Goal: Book appointment/travel/reservation

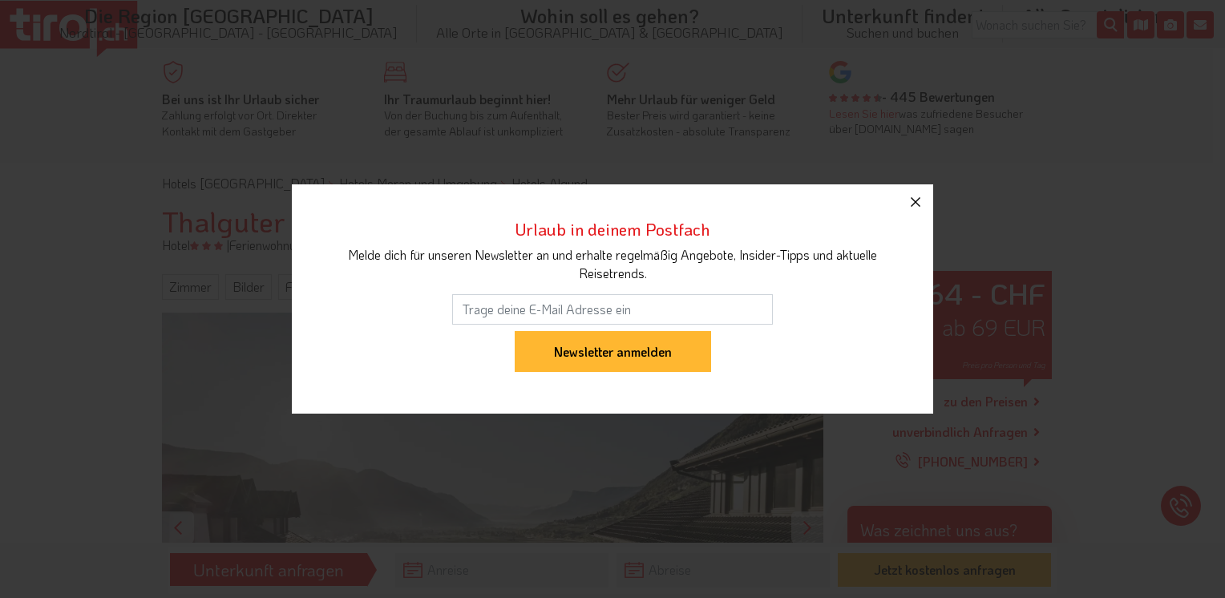
click at [923, 203] on icon "button" at bounding box center [915, 201] width 19 height 19
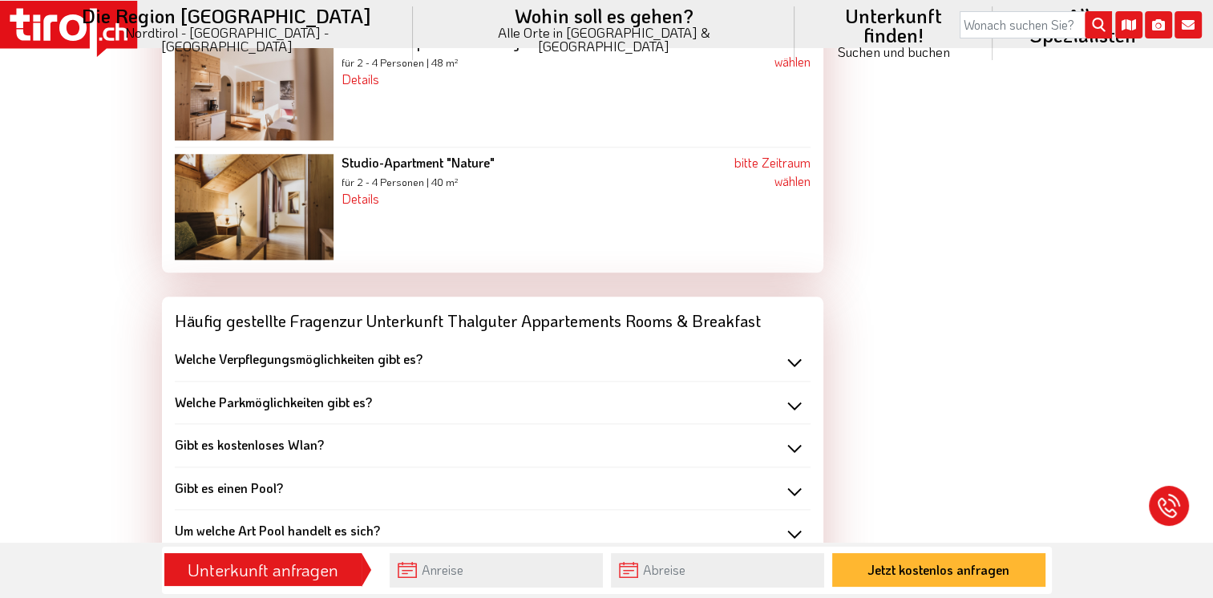
scroll to position [1844, 0]
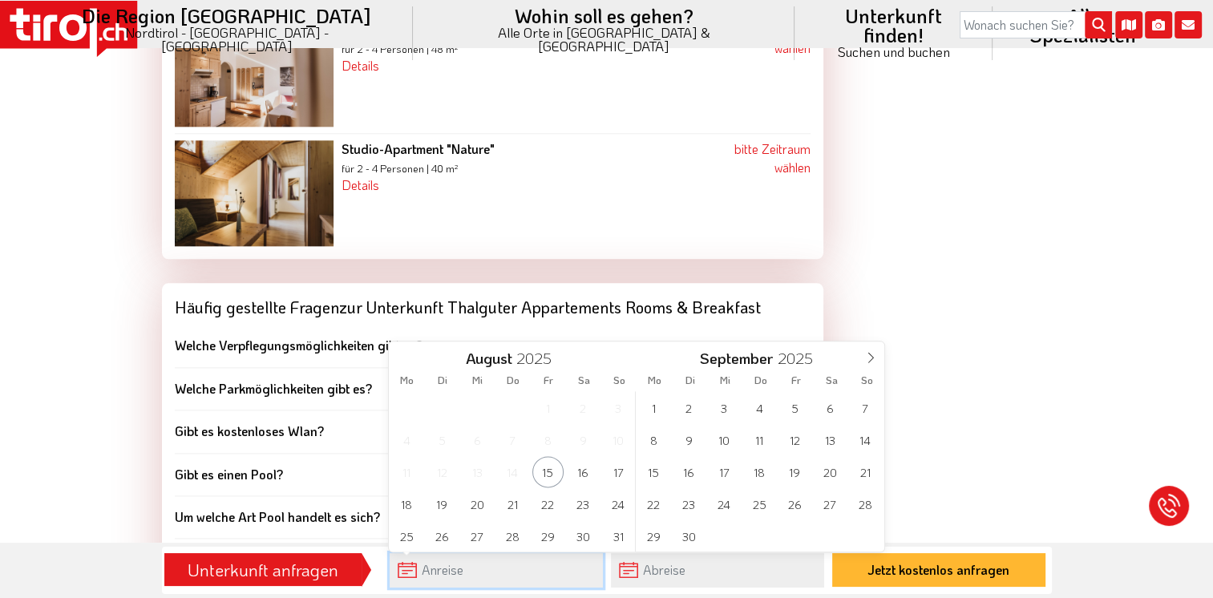
click at [548, 572] on input "text" at bounding box center [496, 570] width 213 height 34
click at [869, 364] on span at bounding box center [870, 354] width 27 height 27
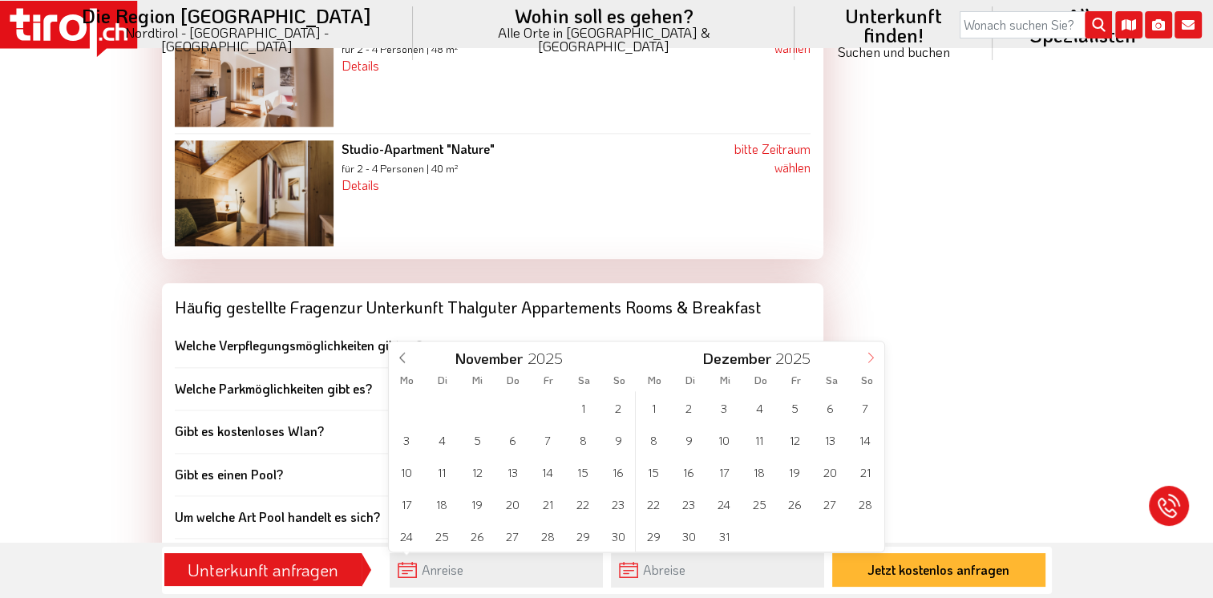
type input "2026"
click at [869, 364] on span at bounding box center [870, 354] width 27 height 27
type input "2026"
click at [869, 364] on span at bounding box center [870, 354] width 27 height 27
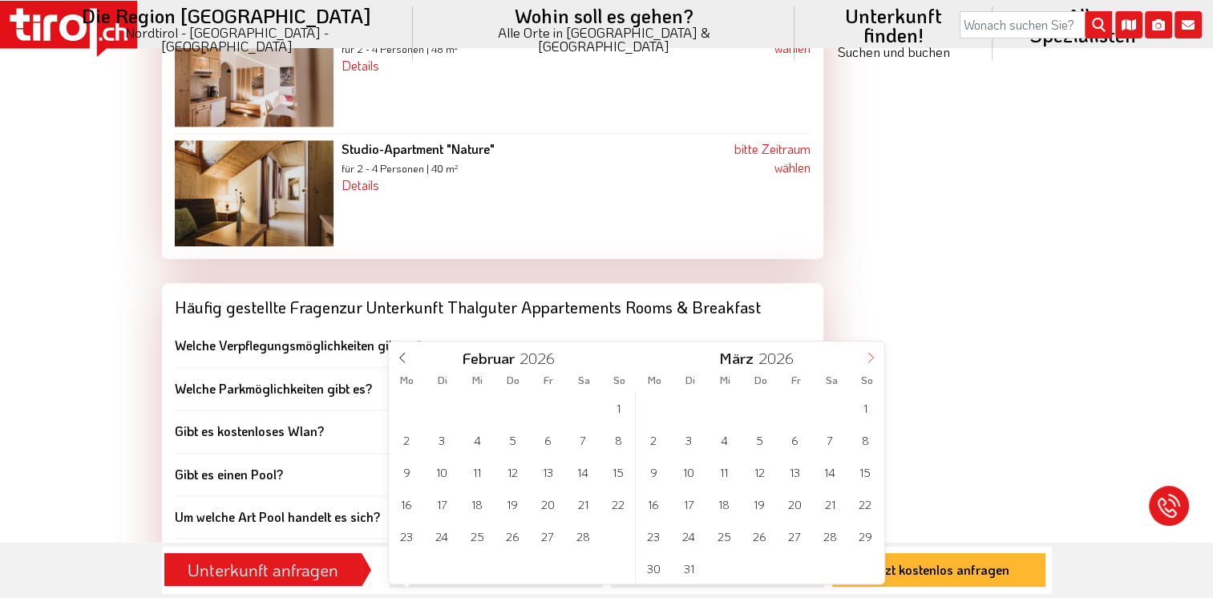
click at [869, 364] on span at bounding box center [870, 354] width 27 height 27
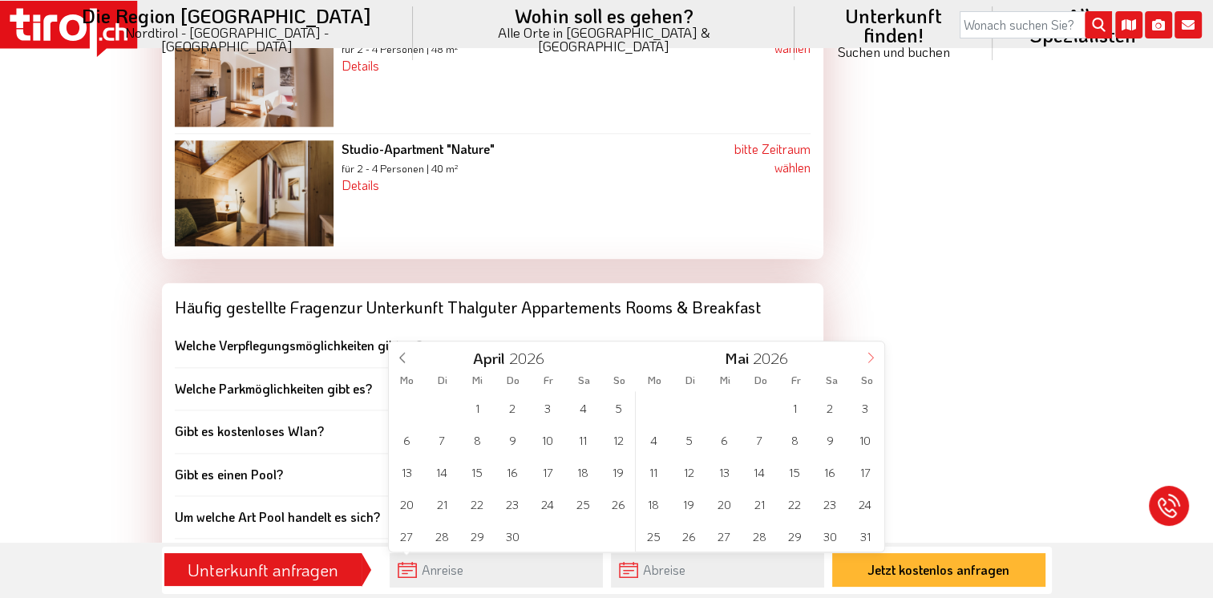
click at [869, 364] on span at bounding box center [870, 354] width 27 height 27
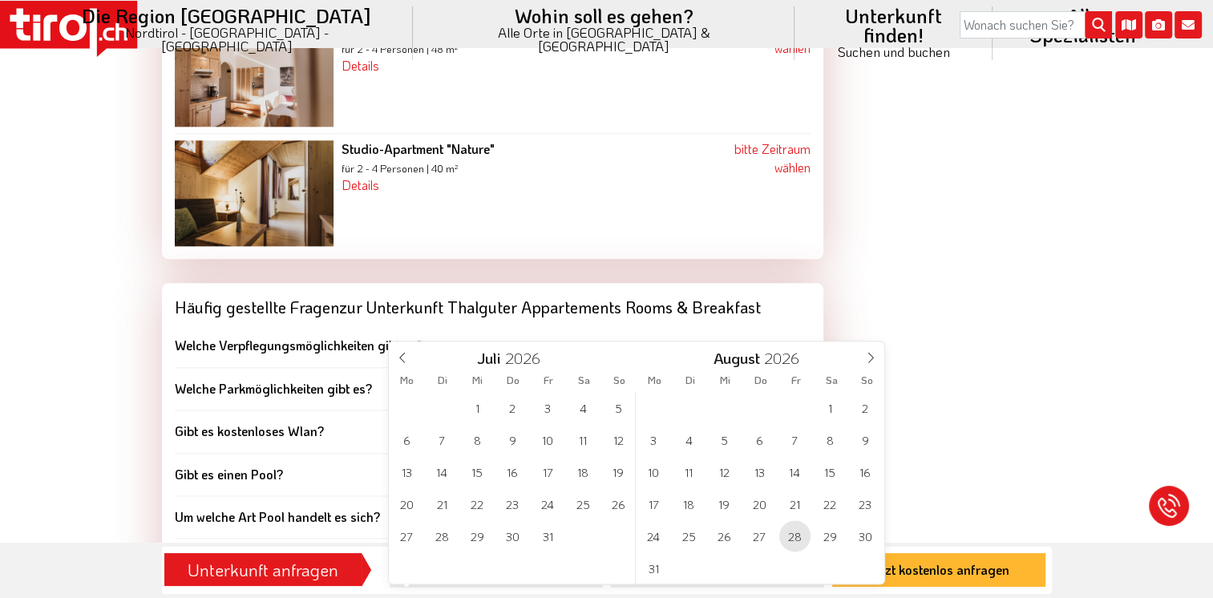
click at [792, 539] on span "28" at bounding box center [794, 535] width 31 height 31
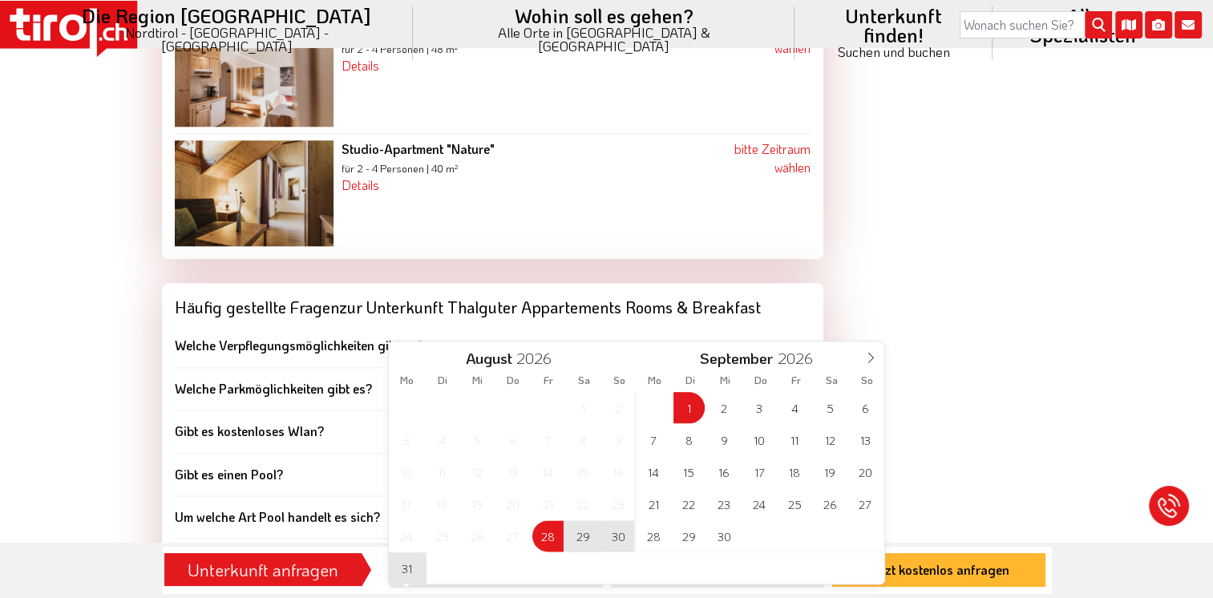
click at [660, 402] on div "31 1 2 3 4 5 6 7 8 9 10 11 12 13 14 15 16 17 18 19 20 21 22 23 24 25 26 27 28 2…" at bounding box center [759, 471] width 247 height 160
click at [625, 539] on span "30" at bounding box center [618, 535] width 31 height 31
type input "[DATE]"
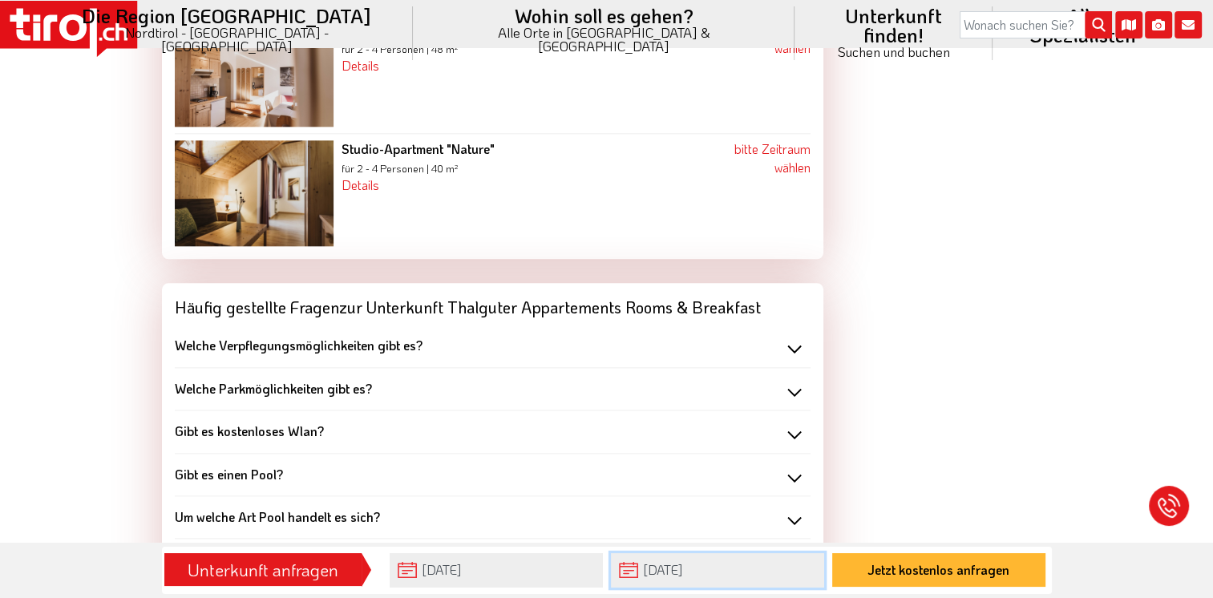
click at [628, 578] on input "[DATE]" at bounding box center [717, 570] width 213 height 34
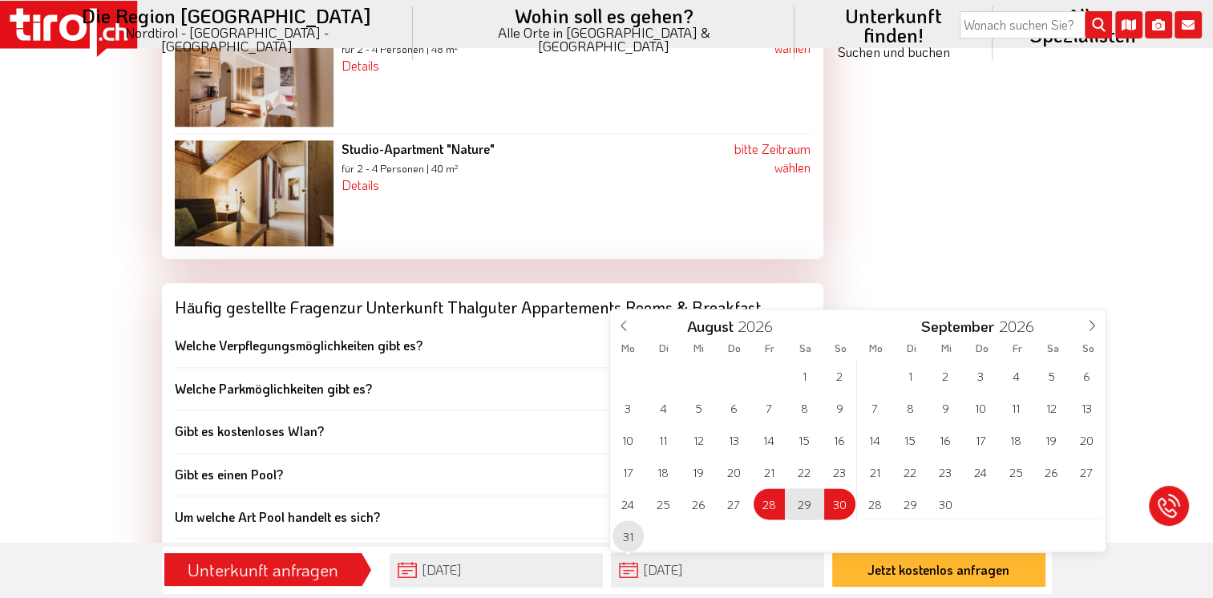
click at [628, 539] on span "31" at bounding box center [627, 535] width 31 height 31
type input "[DATE]"
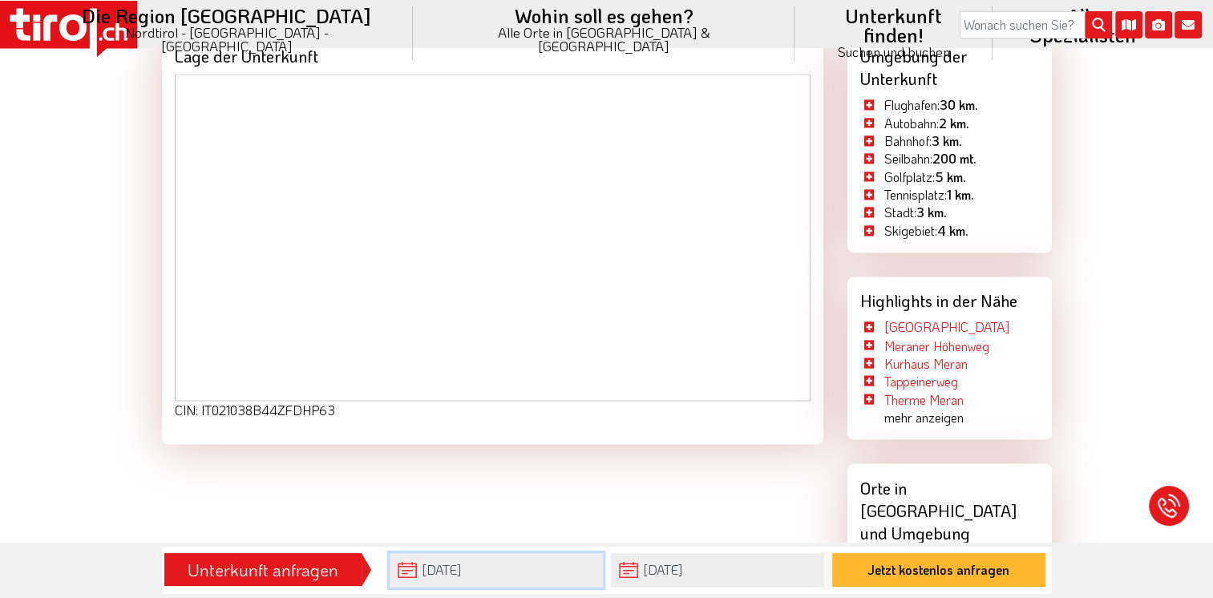
scroll to position [2730, 0]
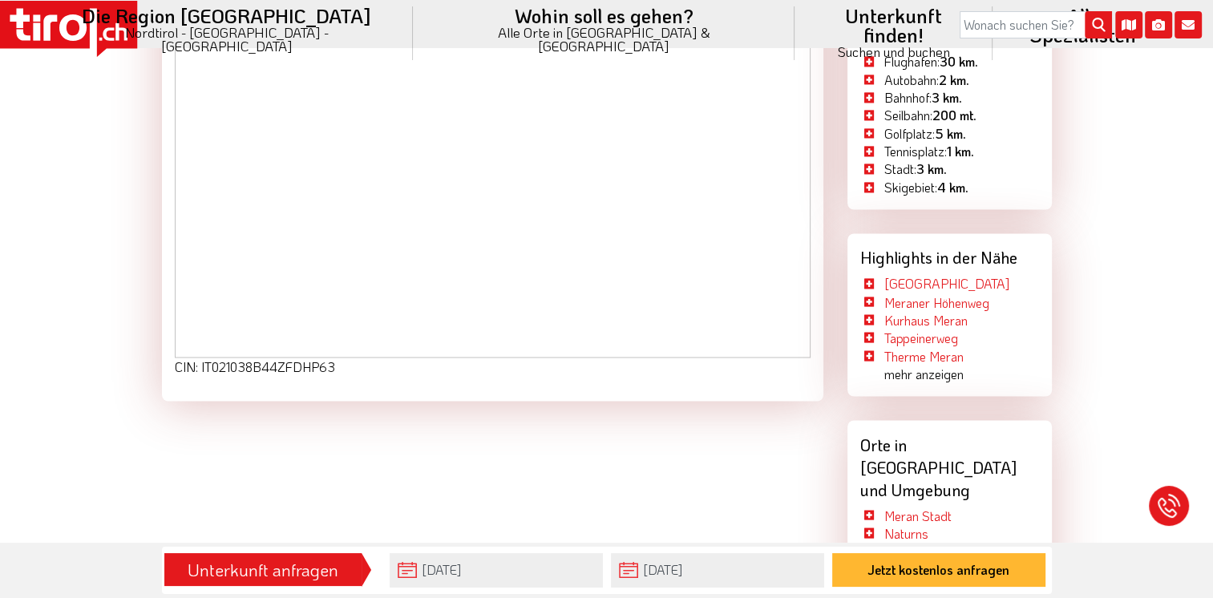
click at [245, 571] on div "Unterkunft anfragen" at bounding box center [263, 569] width 188 height 27
click at [329, 579] on div "Unterkunft anfragen" at bounding box center [263, 569] width 188 height 27
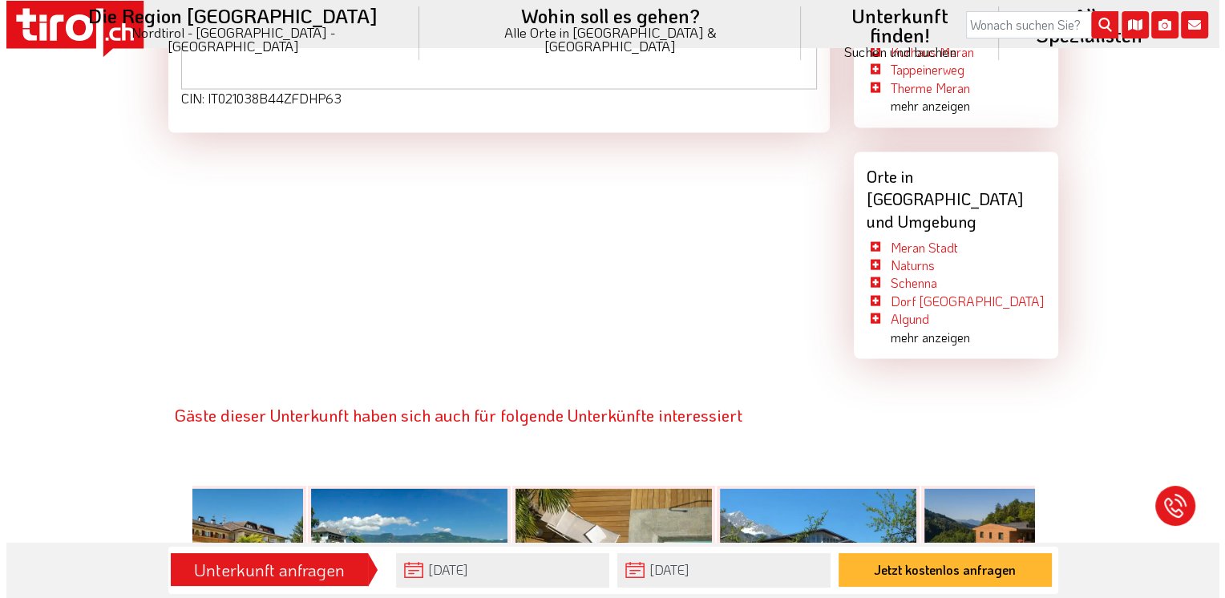
scroll to position [2971, 0]
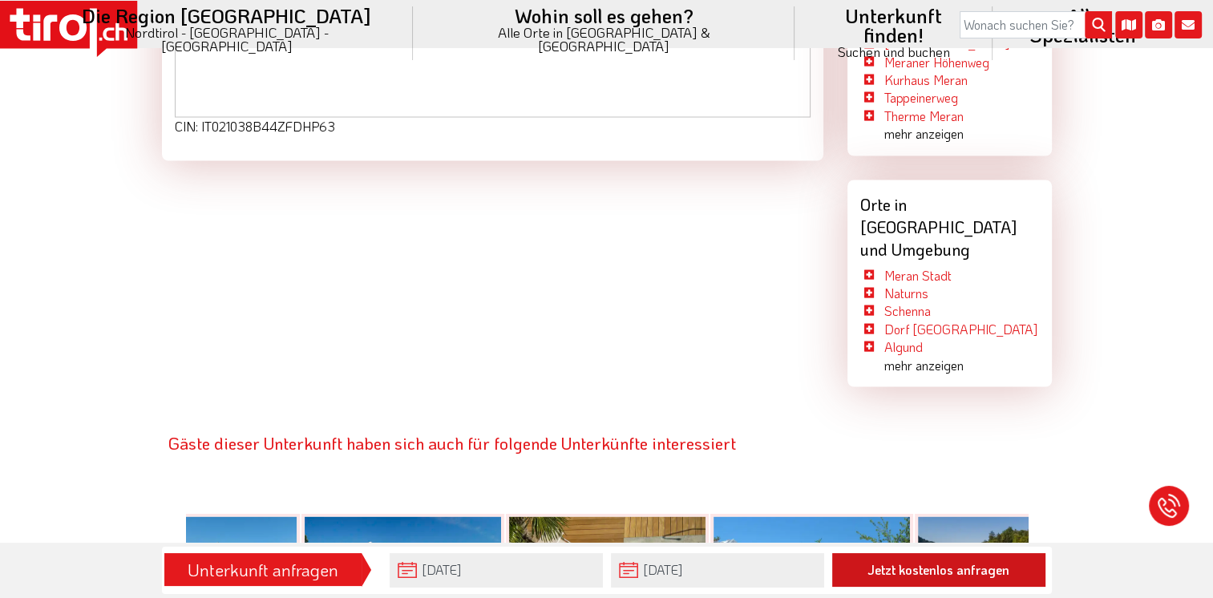
click at [949, 580] on button "Jetzt kostenlos anfragen" at bounding box center [938, 570] width 213 height 34
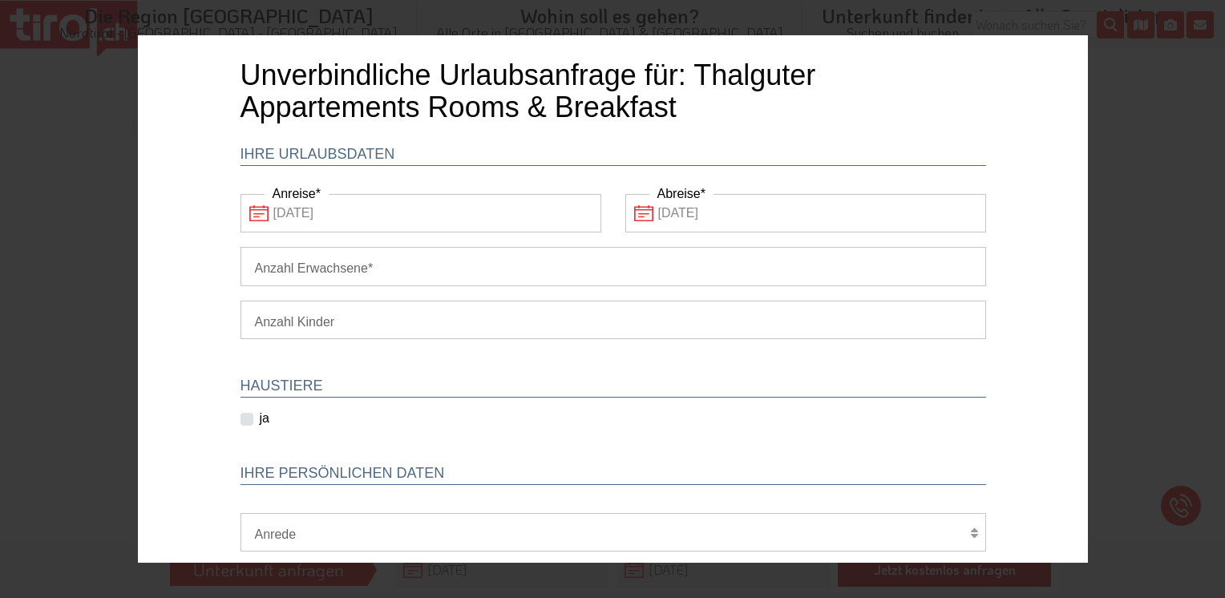
scroll to position [0, 0]
click at [344, 266] on input "Anzahl Erwachsene" at bounding box center [612, 266] width 745 height 38
type input "12"
click at [306, 317] on select "1 2 3 4 5 6" at bounding box center [612, 320] width 745 height 38
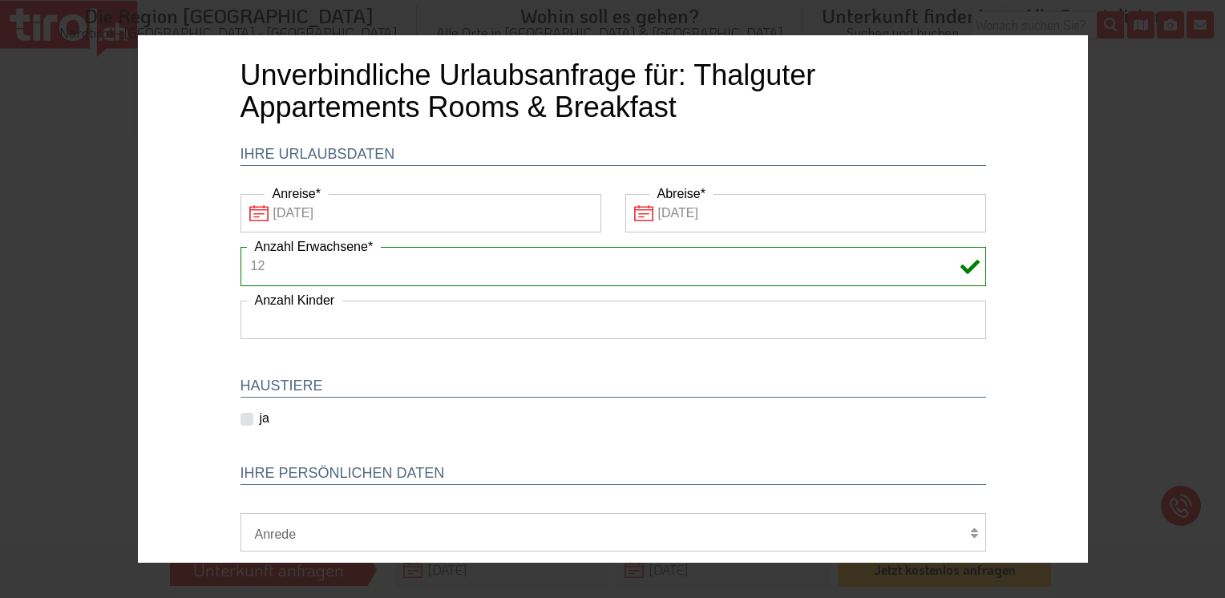
select select "4"
click at [240, 301] on select "1 2 3 4 5 6" at bounding box center [612, 320] width 745 height 38
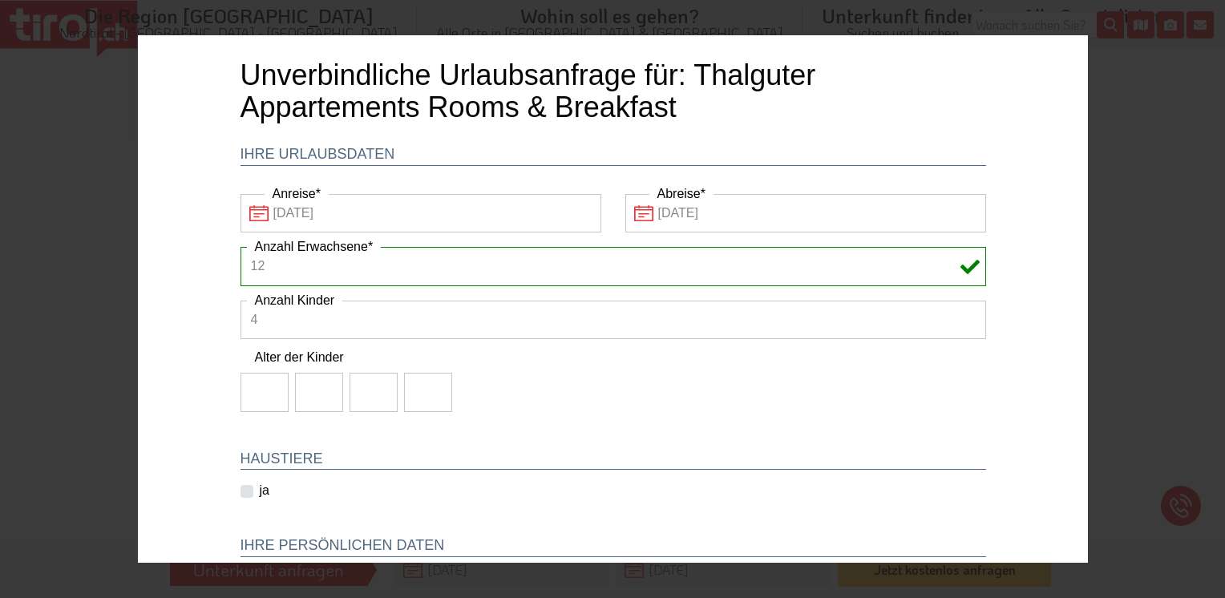
click at [267, 406] on input "number" at bounding box center [264, 392] width 48 height 38
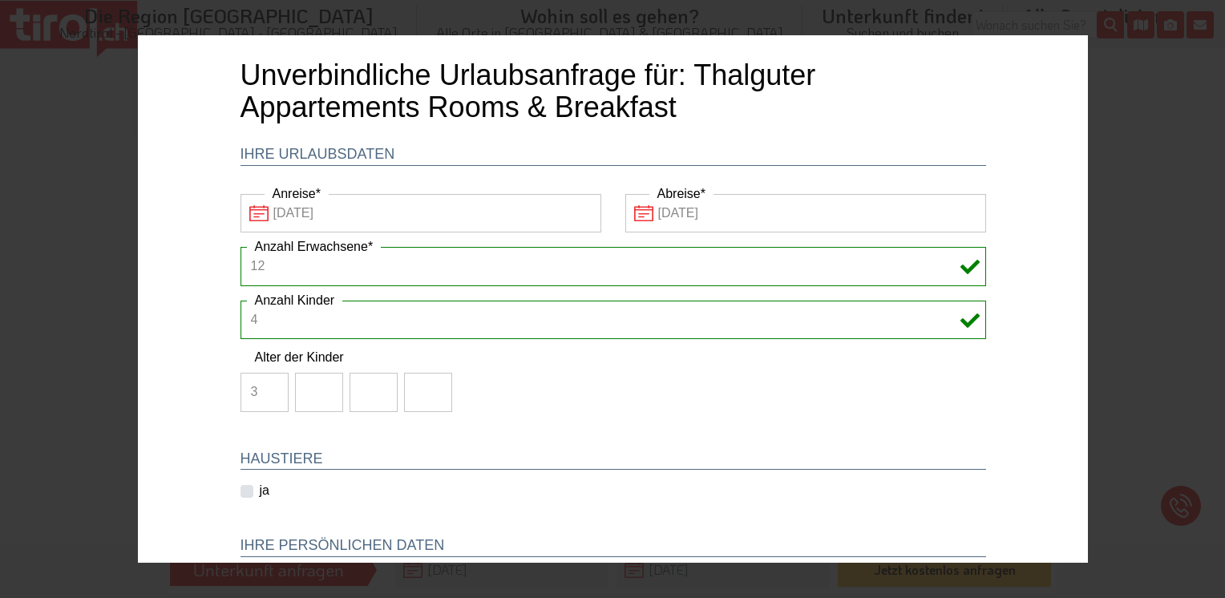
type input "3"
click at [317, 398] on input "-1" at bounding box center [318, 392] width 48 height 38
click at [317, 398] on input "-2" at bounding box center [318, 392] width 48 height 38
click at [317, 398] on input "-3" at bounding box center [318, 392] width 48 height 38
click at [317, 398] on input "-4" at bounding box center [318, 392] width 48 height 38
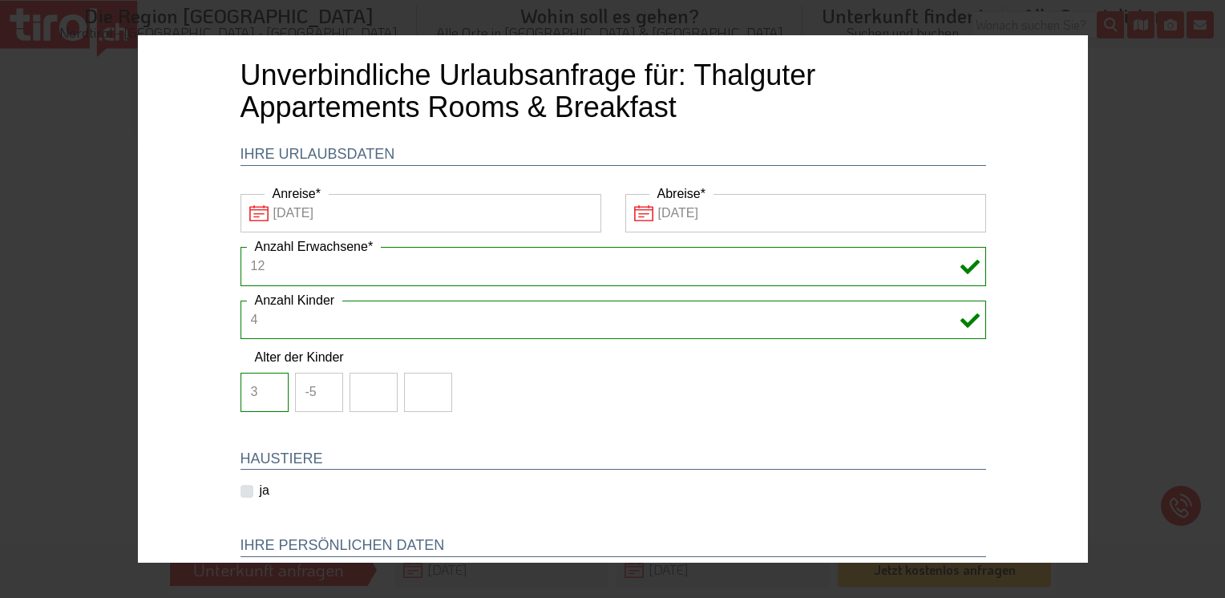
click at [316, 399] on input "-5" at bounding box center [318, 392] width 48 height 38
click at [316, 399] on input "-6" at bounding box center [318, 392] width 48 height 38
click at [316, 399] on input "-7" at bounding box center [318, 392] width 48 height 38
click at [315, 386] on input "-6" at bounding box center [318, 392] width 48 height 38
click at [315, 386] on input "-5" at bounding box center [318, 392] width 48 height 38
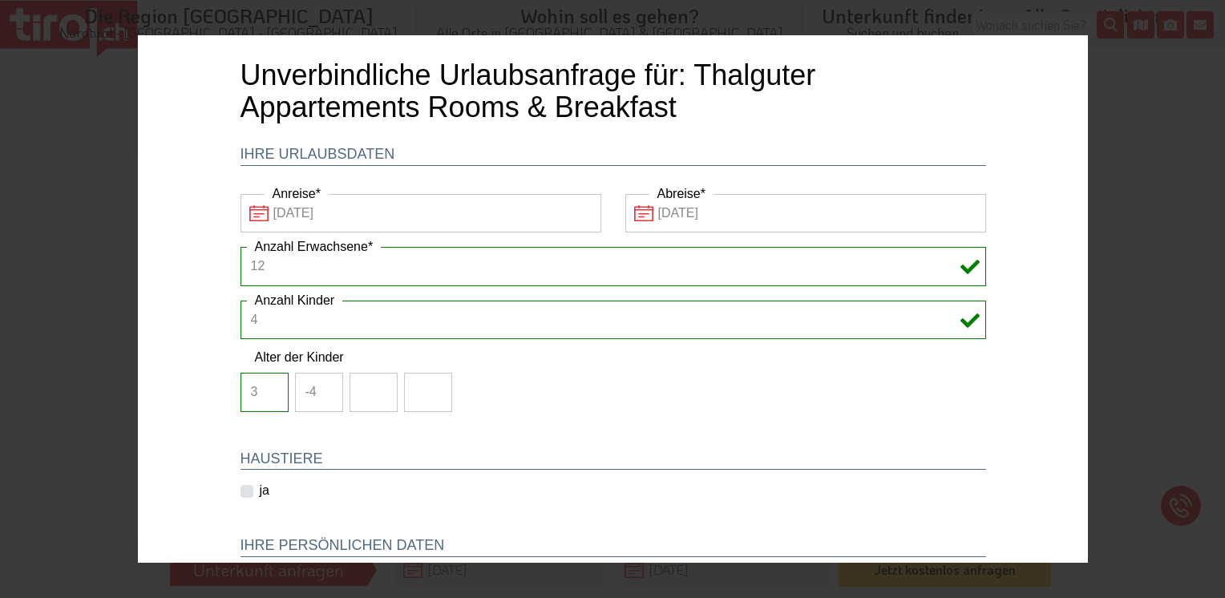
click at [315, 386] on input "-4" at bounding box center [318, 392] width 48 height 38
click at [315, 386] on input "-3" at bounding box center [318, 392] width 48 height 38
click at [315, 386] on input "-2" at bounding box center [318, 392] width 48 height 38
click at [315, 386] on input "-1" at bounding box center [318, 392] width 48 height 38
click at [315, 386] on input "0" at bounding box center [318, 392] width 48 height 38
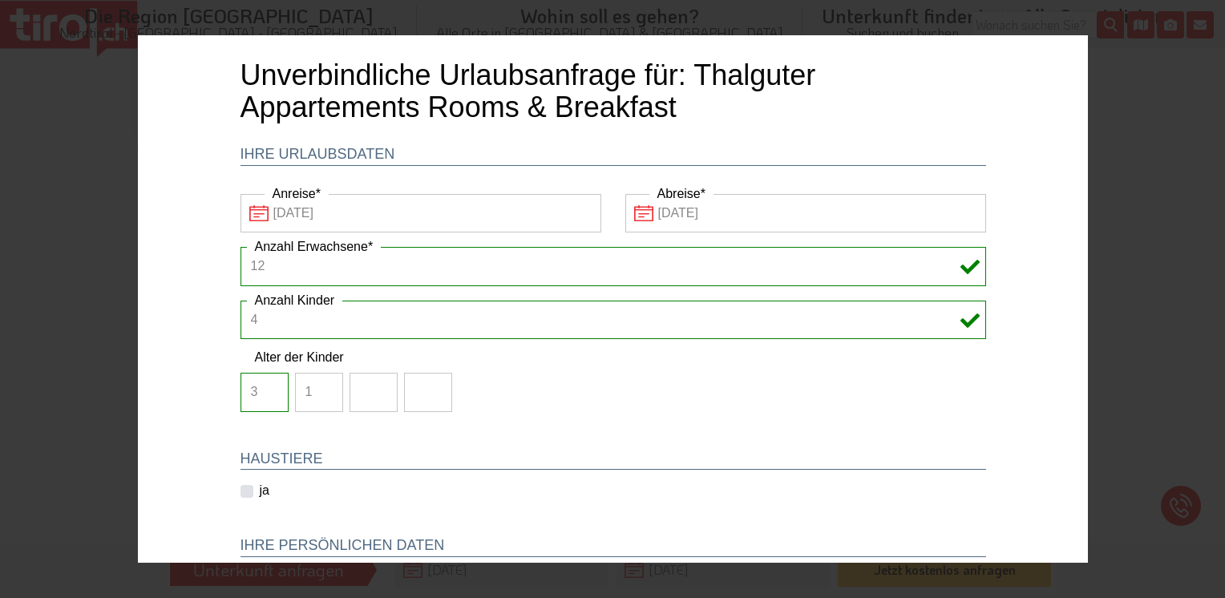
click at [315, 386] on input "1" at bounding box center [318, 392] width 48 height 38
click at [315, 386] on input "2" at bounding box center [318, 392] width 48 height 38
click at [315, 386] on input "3" at bounding box center [318, 392] width 48 height 38
click at [315, 386] on input "4" at bounding box center [318, 392] width 48 height 38
click at [315, 386] on input "5" at bounding box center [318, 392] width 48 height 38
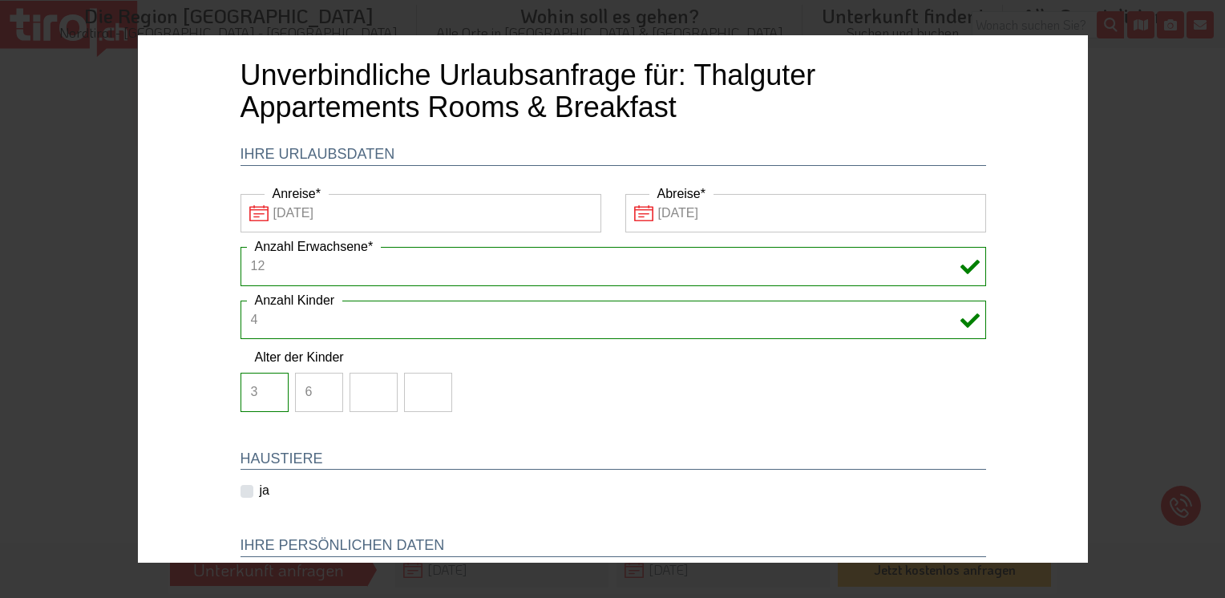
click at [315, 386] on input "6" at bounding box center [318, 392] width 48 height 38
type input "7"
click at [315, 386] on input "7" at bounding box center [318, 392] width 48 height 38
click at [374, 387] on input "1" at bounding box center [373, 392] width 48 height 38
click at [374, 387] on input "2" at bounding box center [373, 392] width 48 height 38
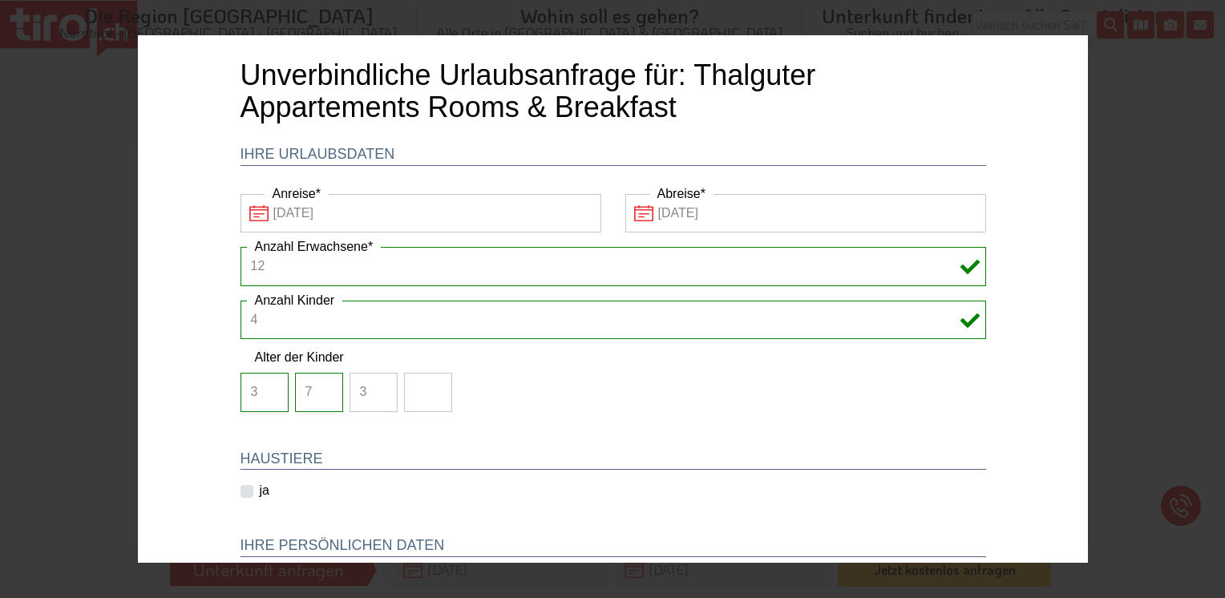
click at [374, 387] on input "3" at bounding box center [373, 392] width 48 height 38
click at [374, 387] on input "4" at bounding box center [373, 392] width 48 height 38
click at [374, 387] on input "5" at bounding box center [373, 392] width 48 height 38
click at [374, 387] on input "6" at bounding box center [373, 392] width 48 height 38
click at [374, 387] on input "7" at bounding box center [373, 392] width 48 height 38
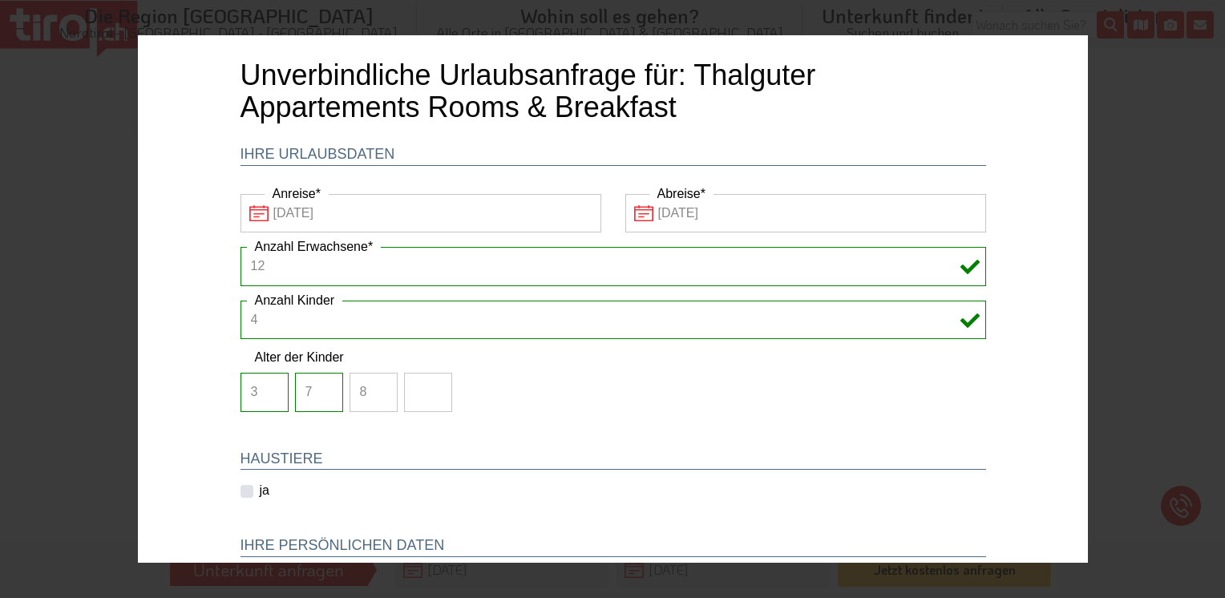
type input "8"
click at [374, 387] on input "8" at bounding box center [373, 392] width 48 height 38
click at [425, 386] on input "1" at bounding box center [427, 392] width 48 height 38
click at [425, 386] on input "2" at bounding box center [427, 392] width 48 height 38
click at [425, 386] on input "3" at bounding box center [427, 392] width 48 height 38
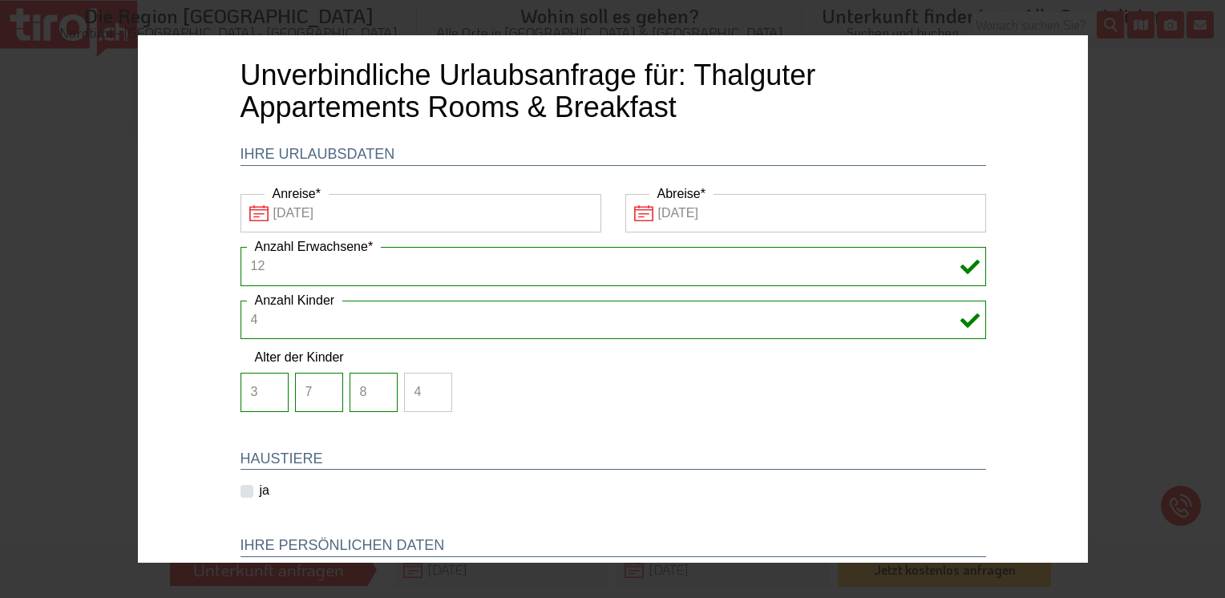
click at [425, 386] on input "4" at bounding box center [427, 392] width 48 height 38
click at [425, 386] on input "5" at bounding box center [427, 392] width 48 height 38
click at [425, 386] on input "6" at bounding box center [427, 392] width 48 height 38
click at [425, 386] on input "7" at bounding box center [427, 392] width 48 height 38
click at [425, 385] on input "8" at bounding box center [427, 392] width 48 height 38
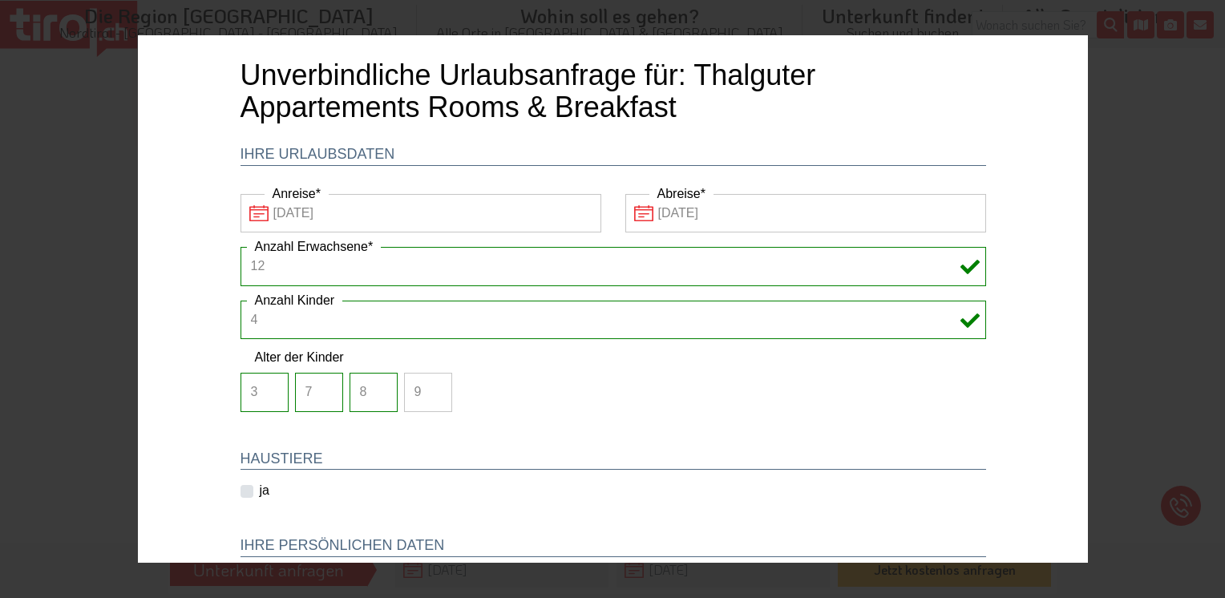
click at [424, 385] on input "9" at bounding box center [427, 392] width 48 height 38
click at [424, 385] on input "10" at bounding box center [427, 392] width 48 height 38
type input "11"
click at [423, 385] on input "11" at bounding box center [427, 392] width 48 height 38
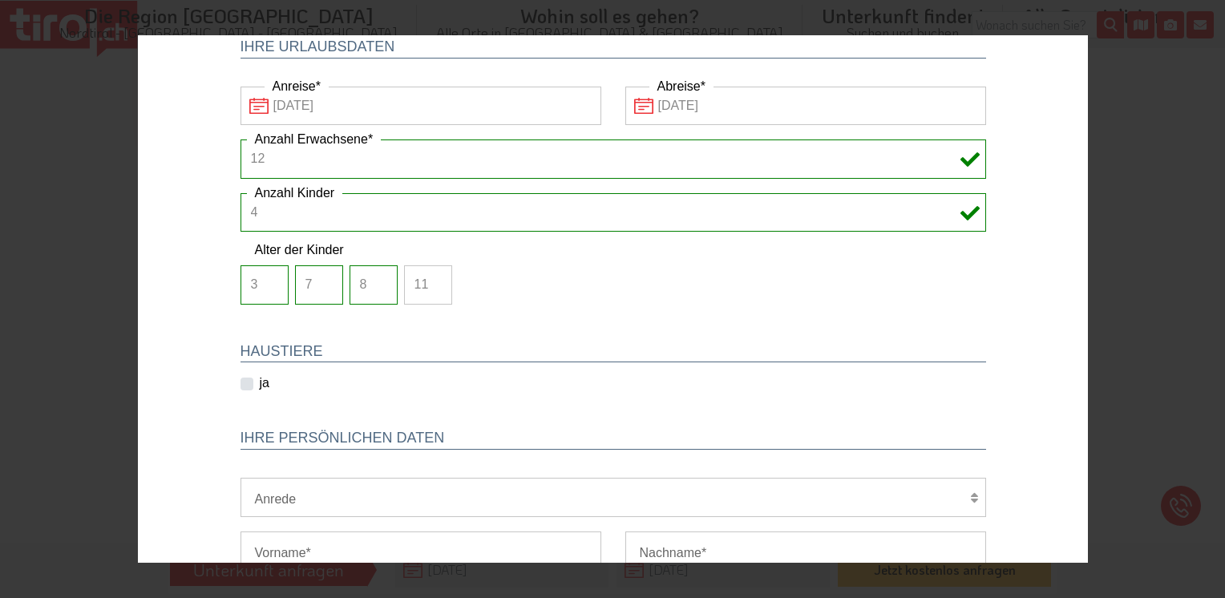
scroll to position [160, 0]
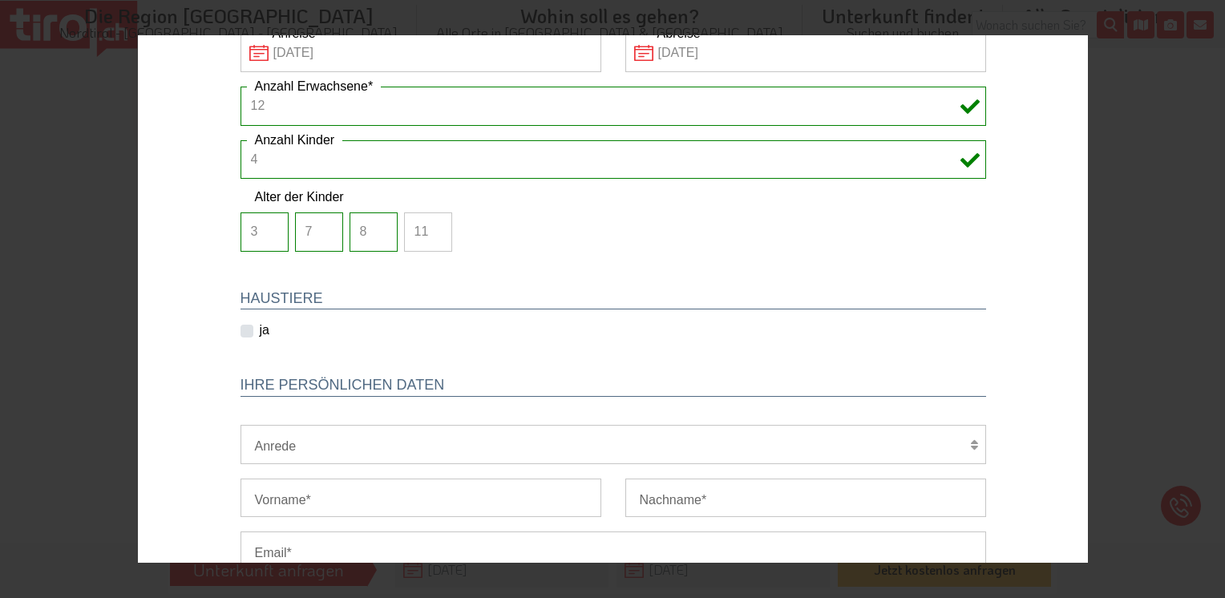
click at [259, 330] on label "ja" at bounding box center [264, 330] width 10 height 18
click at [243, 330] on input "ja" at bounding box center [263, 330] width 40 height 10
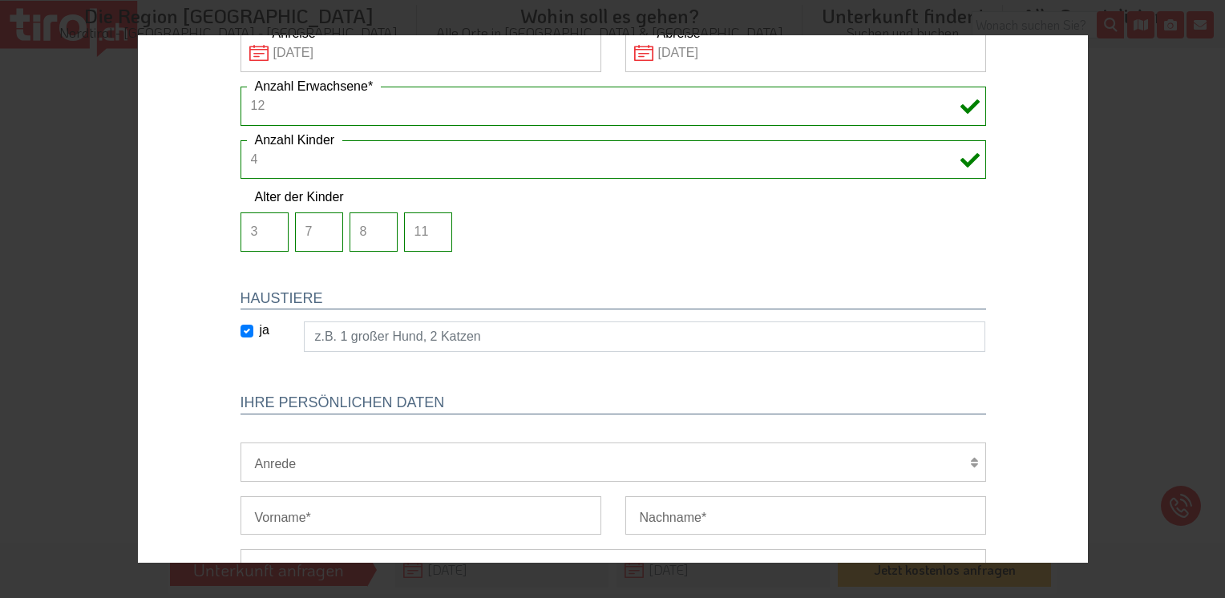
click at [259, 330] on label "ja" at bounding box center [264, 330] width 10 height 18
click at [243, 330] on input "ja" at bounding box center [263, 330] width 40 height 10
checkbox input "false"
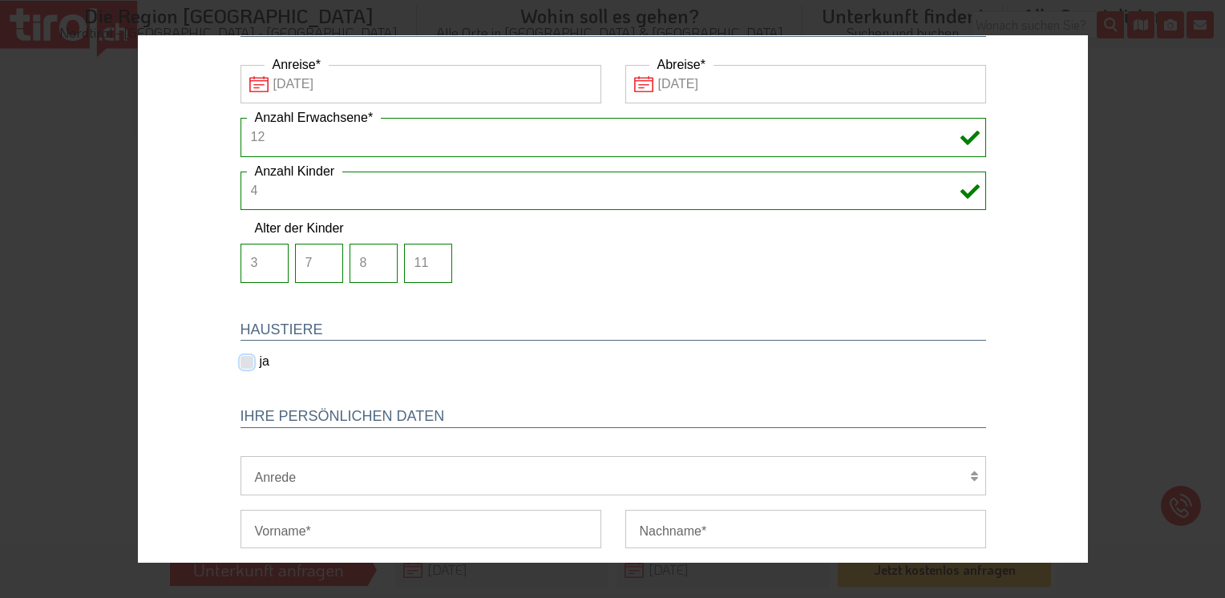
scroll to position [240, 0]
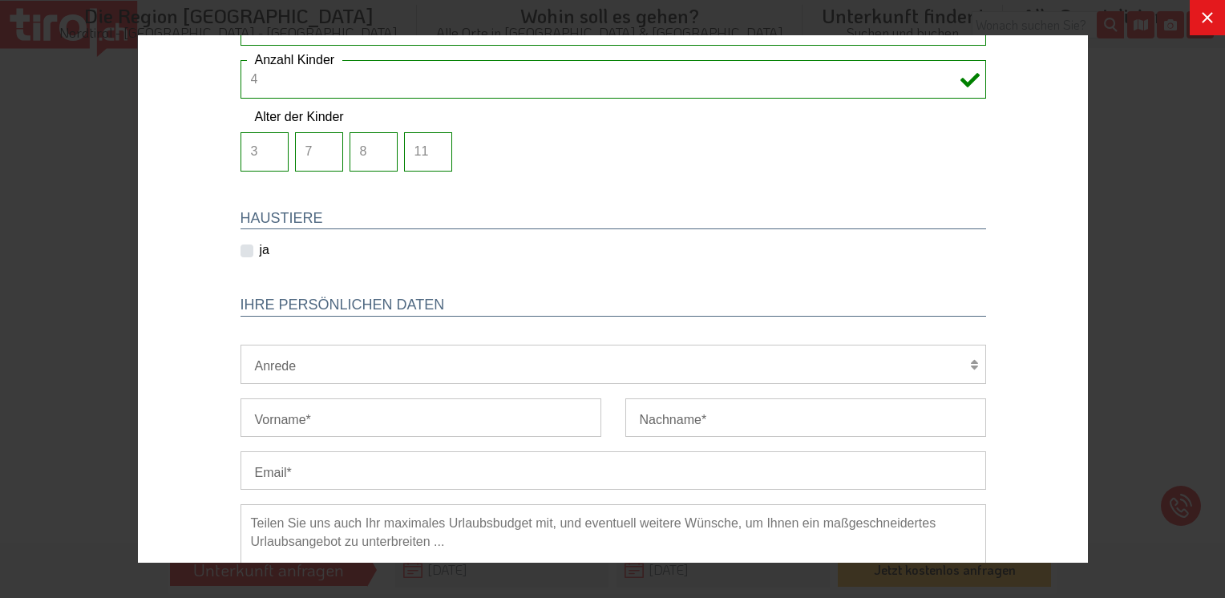
click at [281, 357] on select "Herr Frau Familie" at bounding box center [612, 364] width 745 height 38
select select "Herr"
click at [240, 345] on select "Herr Frau Familie" at bounding box center [612, 364] width 745 height 38
click at [301, 420] on input "Vorname" at bounding box center [420, 417] width 361 height 38
type input "[PERSON_NAME]"
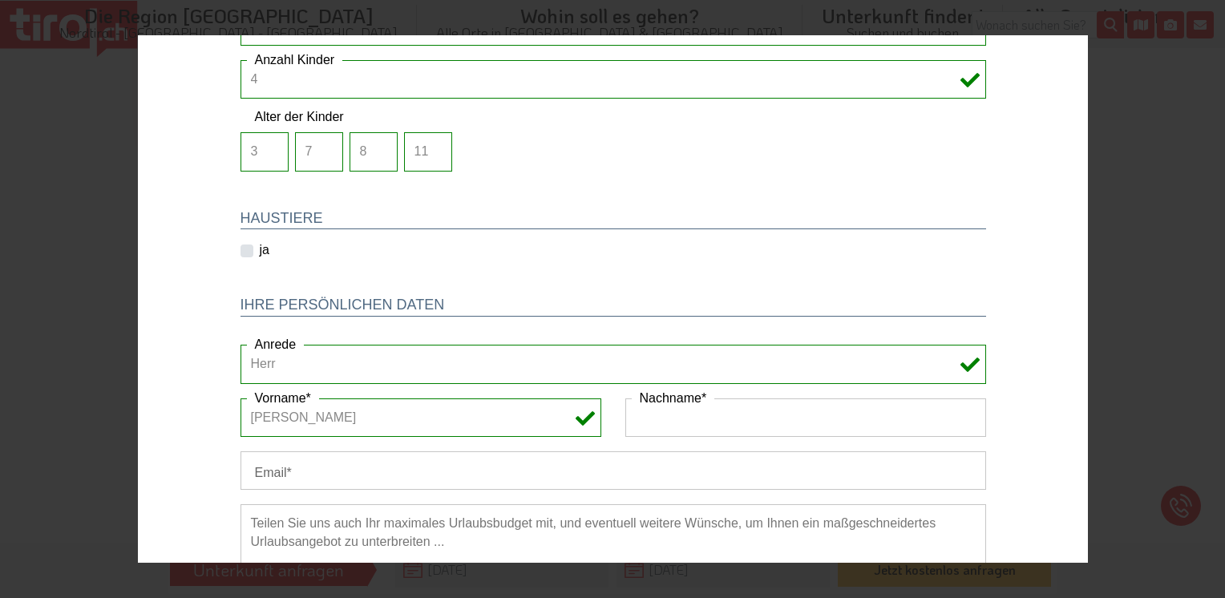
click at [695, 426] on input "Nachname" at bounding box center [804, 417] width 361 height 38
type input "Danzer"
click at [328, 469] on input "Email" at bounding box center [612, 470] width 745 height 38
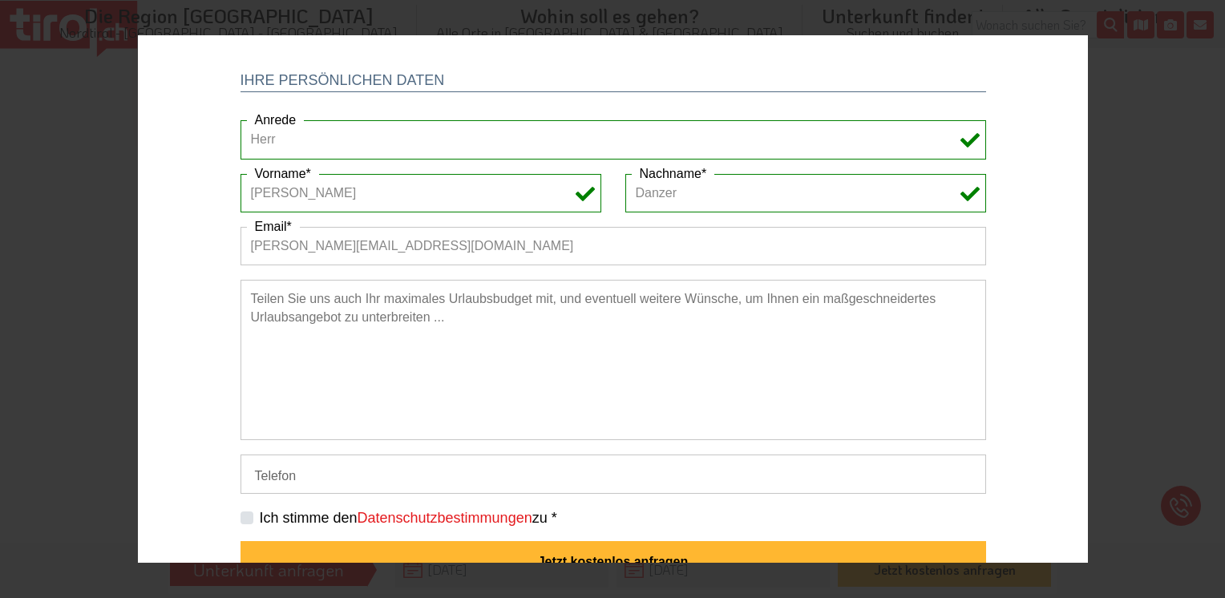
scroll to position [499, 0]
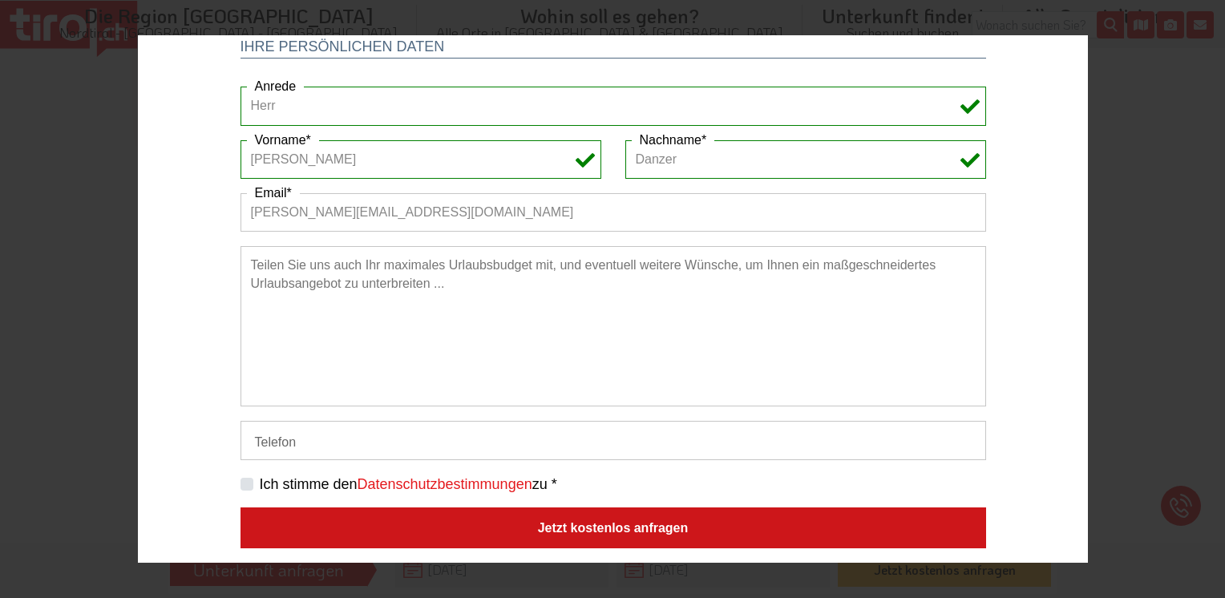
type input "[PERSON_NAME][EMAIL_ADDRESS][DOMAIN_NAME]"
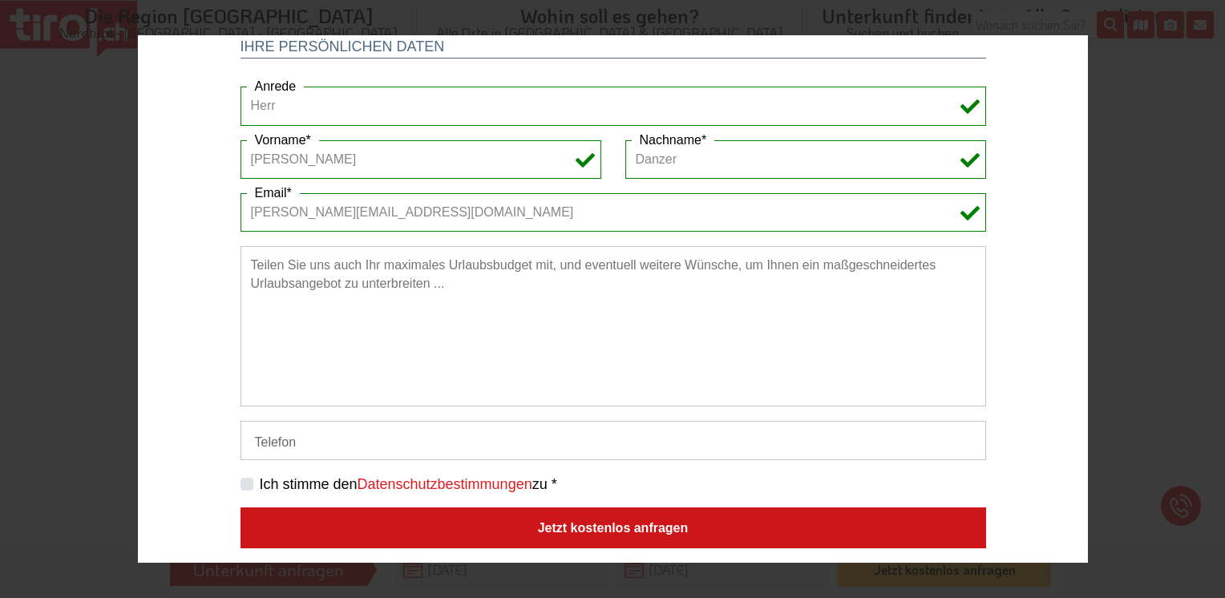
click at [540, 532] on button "Jetzt kostenlos anfragen" at bounding box center [612, 528] width 745 height 42
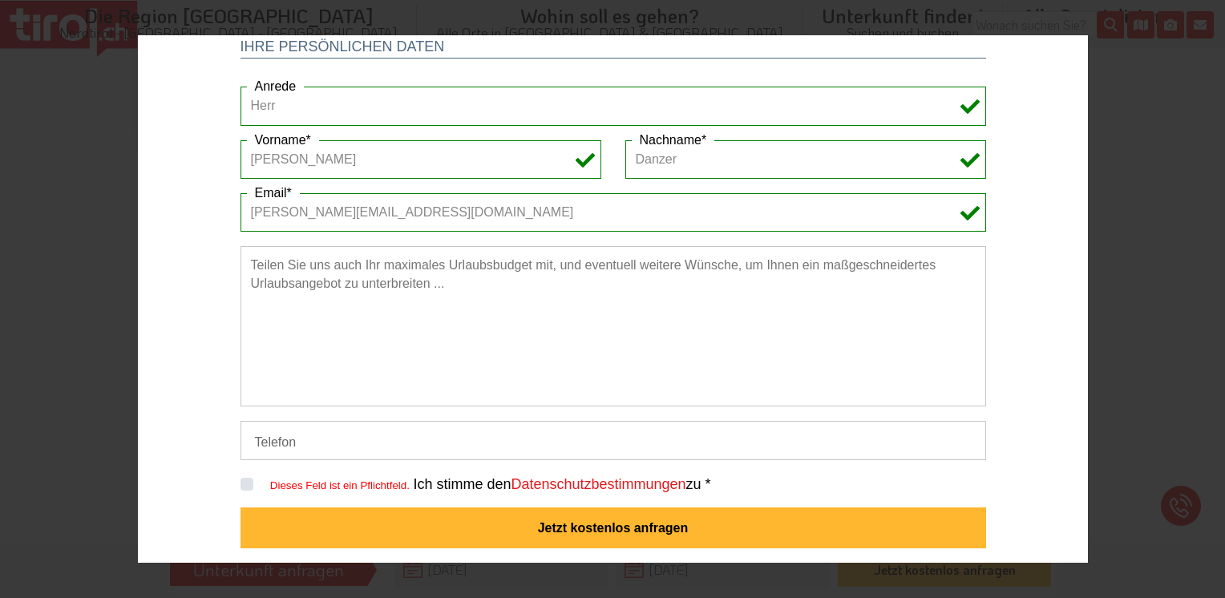
click at [412, 484] on label "Ich stimme den Datenschutzbestimmungen zu *" at bounding box center [560, 485] width 297 height 20
click at [243, 484] on input "Dieses Feld ist ein Pflichtfeld." at bounding box center [615, 484] width 745 height 10
checkbox input "true"
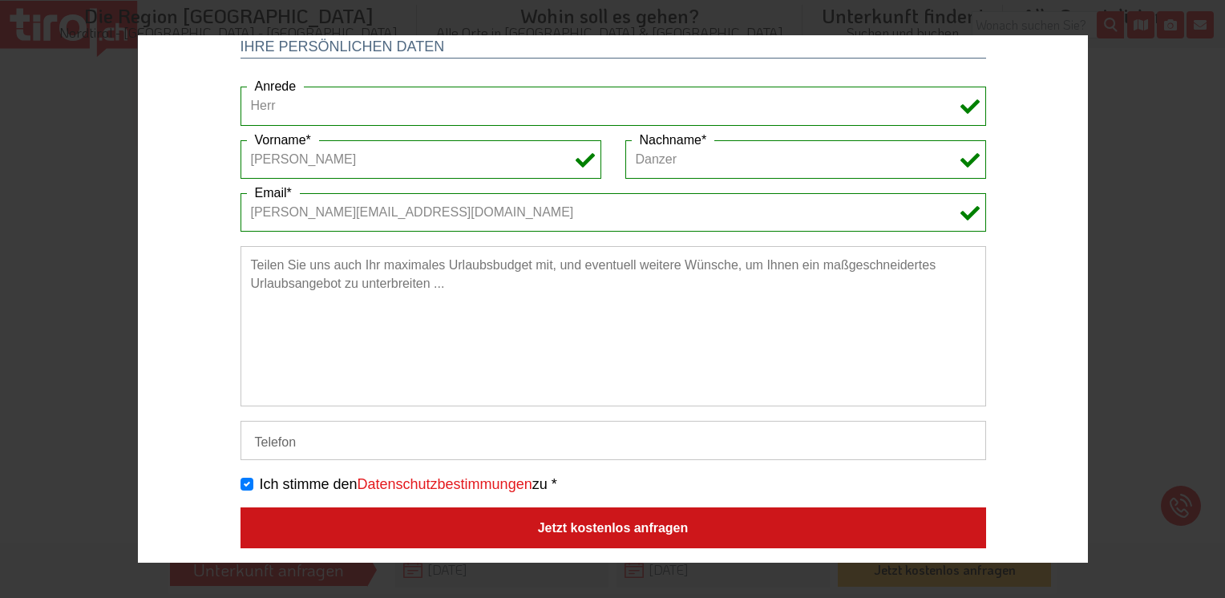
click at [536, 521] on button "Jetzt kostenlos anfragen" at bounding box center [612, 528] width 745 height 42
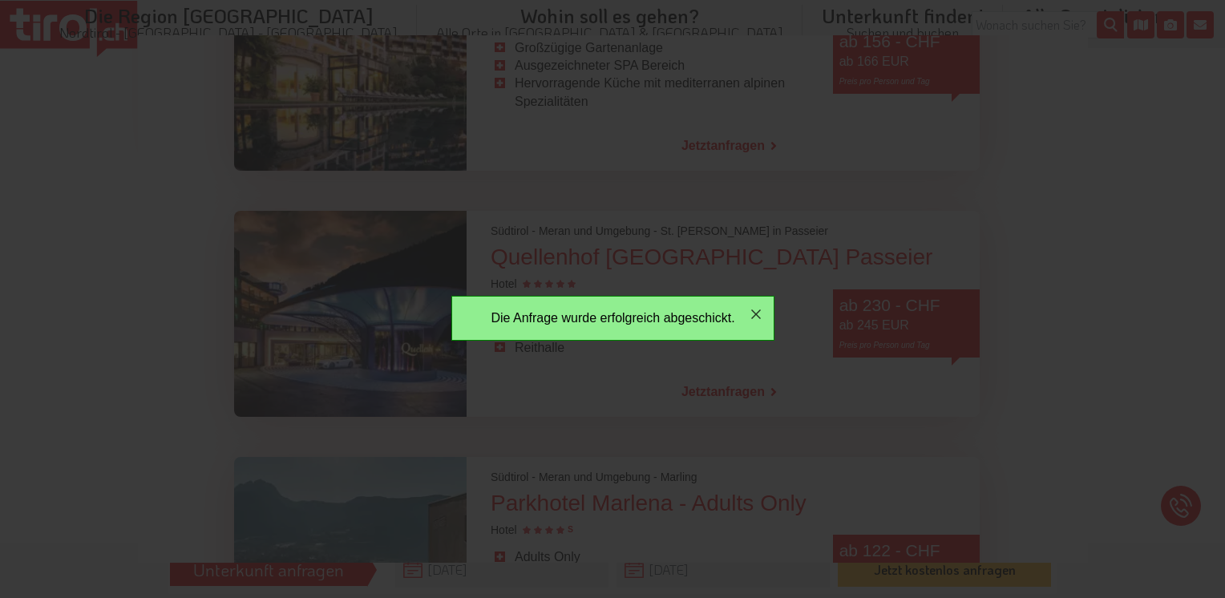
scroll to position [0, 0]
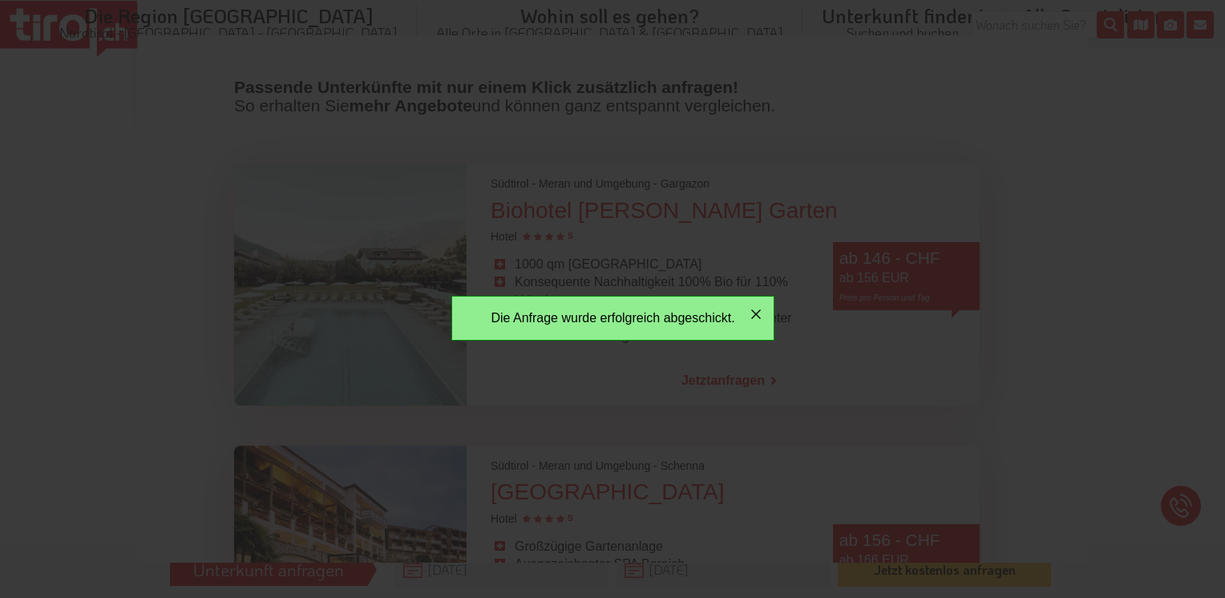
click at [758, 316] on icon "button" at bounding box center [754, 314] width 19 height 19
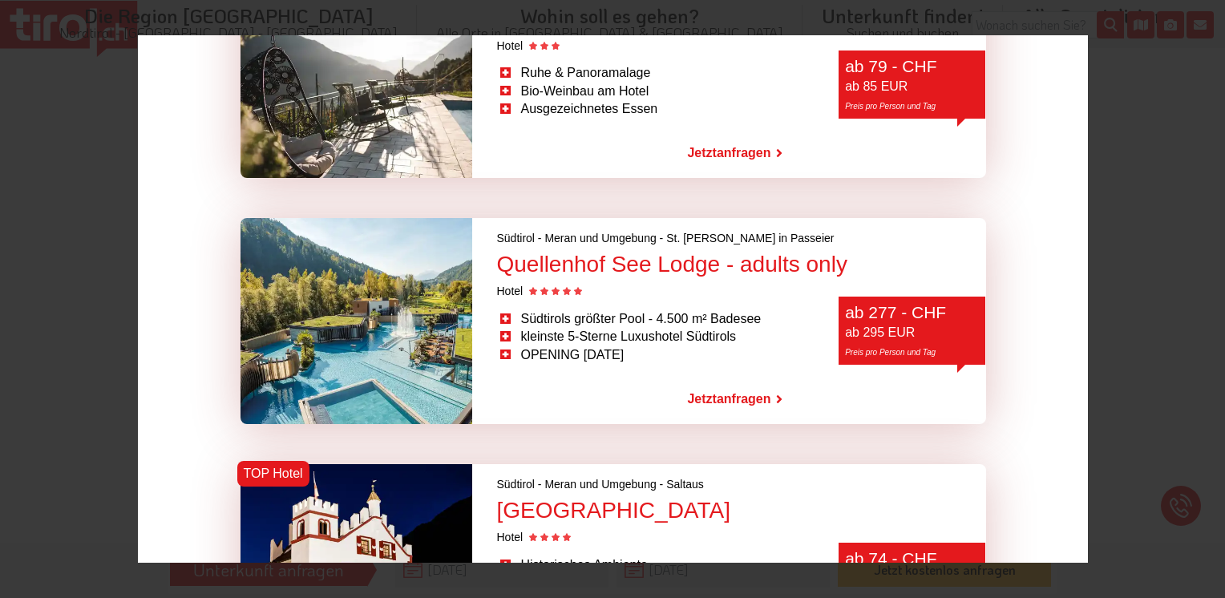
scroll to position [1523, 0]
